Goal: Task Accomplishment & Management: Complete application form

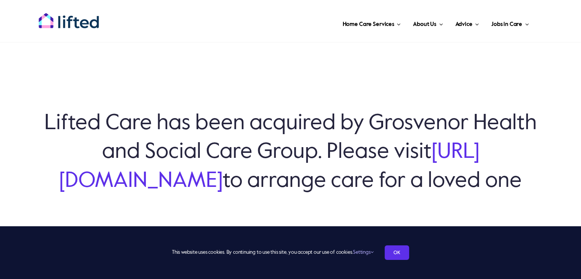
scroll to position [34, 0]
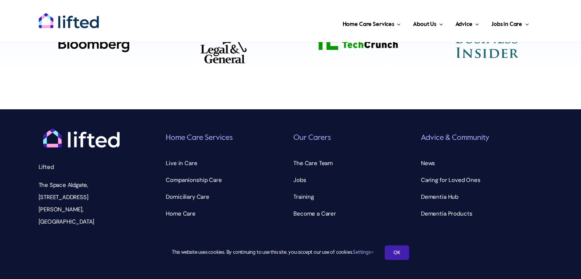
click at [395, 249] on link "OK" at bounding box center [397, 252] width 24 height 15
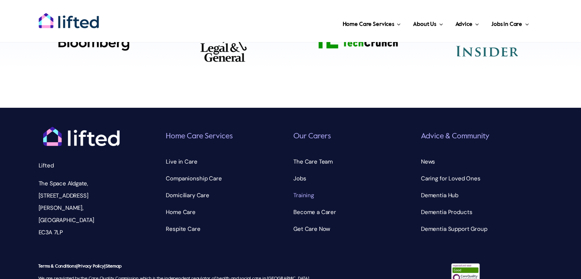
scroll to position [2678, 0]
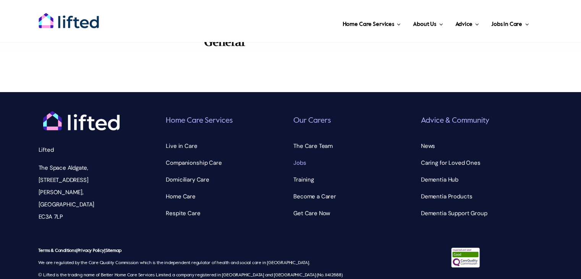
click at [328, 157] on link "Jobs" at bounding box center [354, 163] width 122 height 12
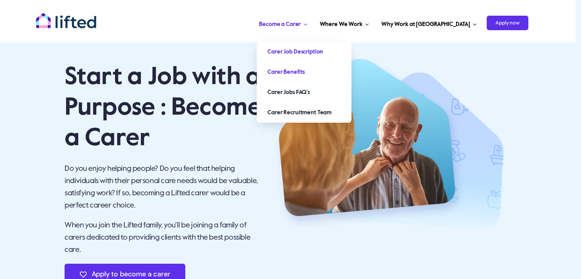
click at [323, 52] on span "Carer Job Description" at bounding box center [296, 52] width 56 height 12
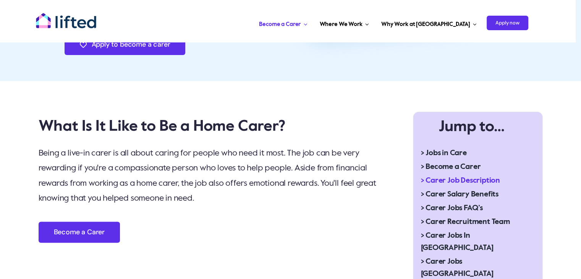
scroll to position [201, 0]
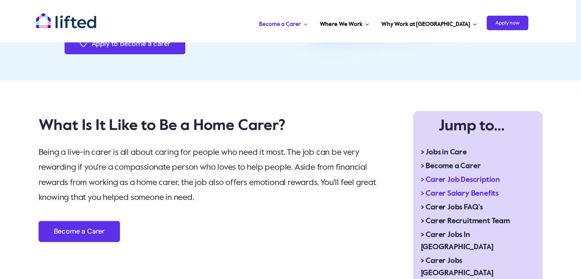
click at [438, 193] on span "> Carer Salary Benefits" at bounding box center [460, 194] width 78 height 12
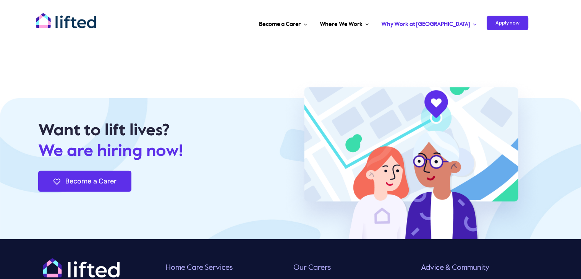
scroll to position [2313, 0]
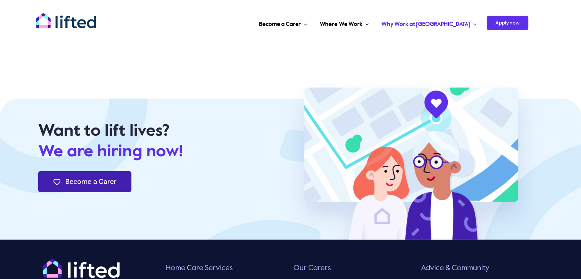
click at [103, 171] on link "Become a Carer" at bounding box center [84, 181] width 93 height 21
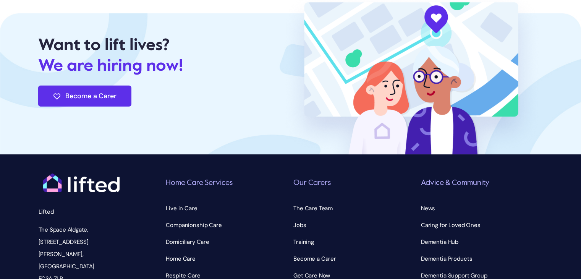
scroll to position [2455, 0]
